Goal: Transaction & Acquisition: Purchase product/service

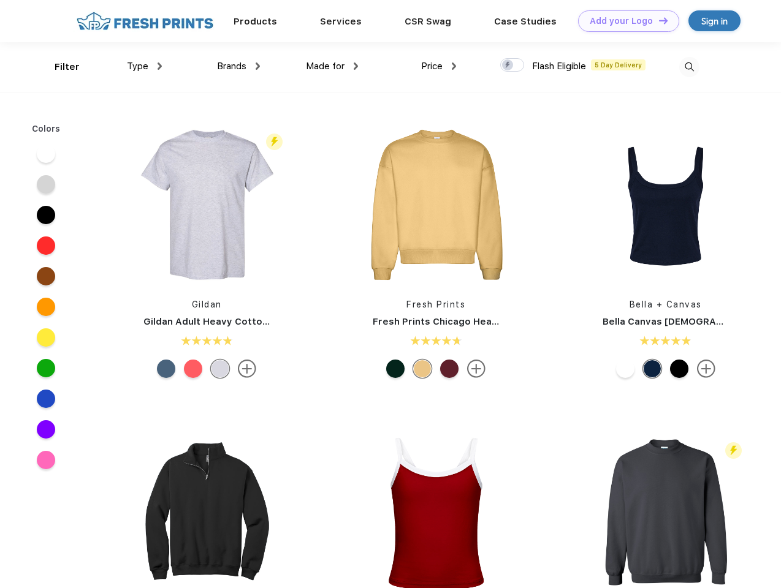
click at [624, 21] on link "Add your Logo Design Tool" at bounding box center [628, 20] width 101 height 21
click at [0, 0] on div "Design Tool" at bounding box center [0, 0] width 0 height 0
click at [657, 20] on link "Add your Logo Design Tool" at bounding box center [628, 20] width 101 height 21
click at [59, 67] on div "Filter" at bounding box center [67, 67] width 25 height 14
click at [145, 66] on span "Type" at bounding box center [137, 66] width 21 height 11
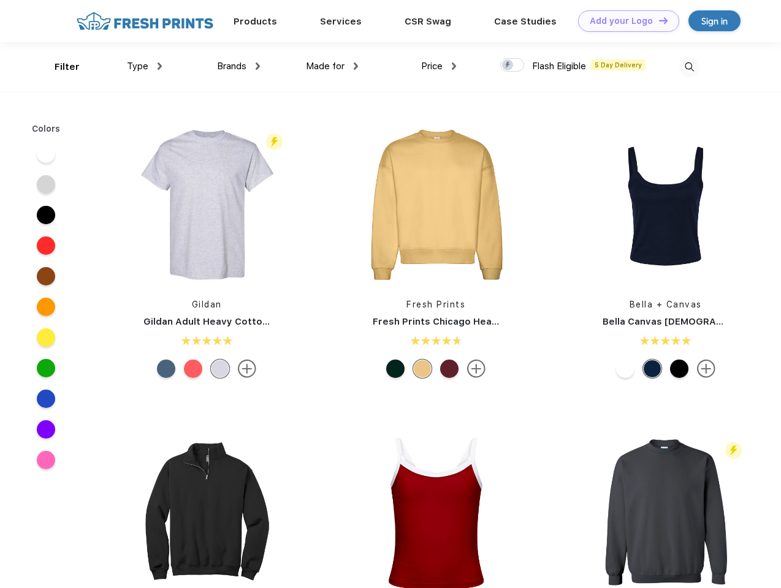
click at [238, 66] on span "Brands" at bounding box center [231, 66] width 29 height 11
click at [332, 66] on span "Made for" at bounding box center [325, 66] width 39 height 11
click at [439, 66] on span "Price" at bounding box center [431, 66] width 21 height 11
click at [512, 66] on div at bounding box center [512, 64] width 24 height 13
click at [508, 66] on input "checkbox" at bounding box center [504, 62] width 8 height 8
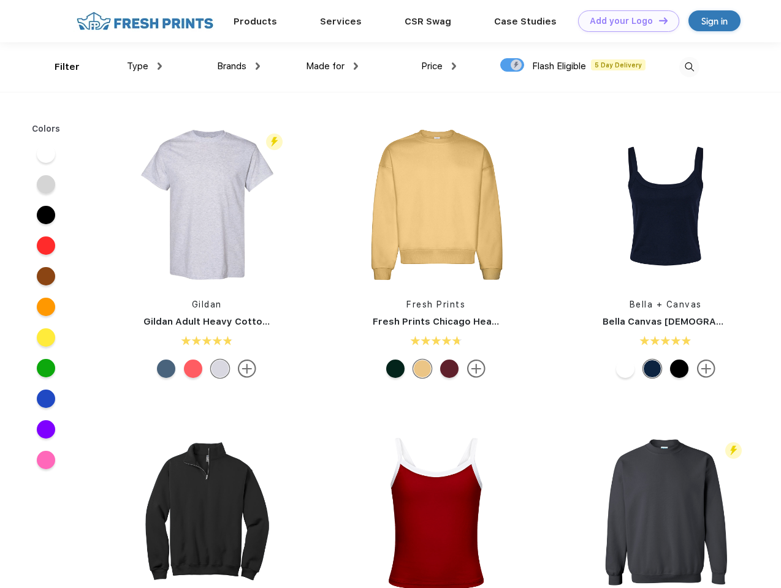
click at [689, 67] on img at bounding box center [689, 67] width 20 height 20
